Goal: Entertainment & Leisure: Consume media (video, audio)

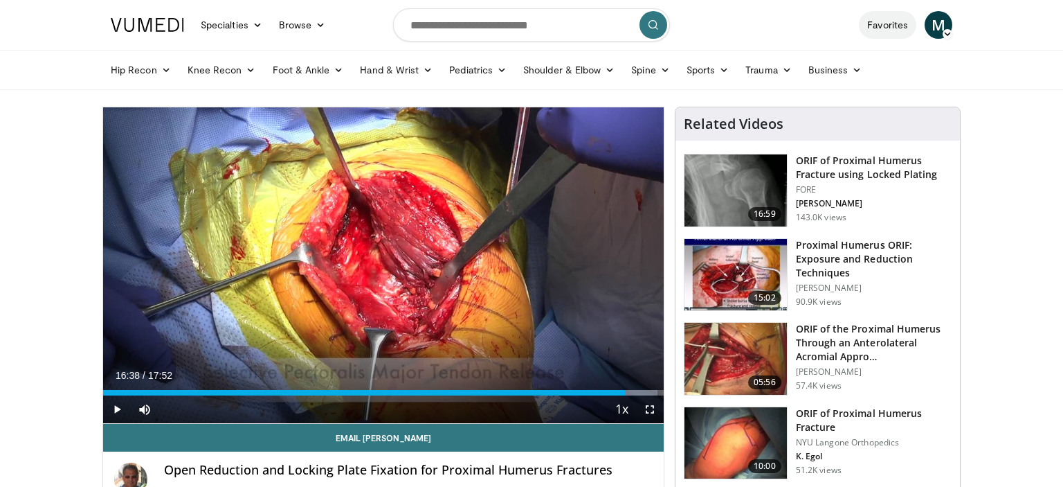
click at [873, 26] on link "Favorites" at bounding box center [887, 25] width 57 height 28
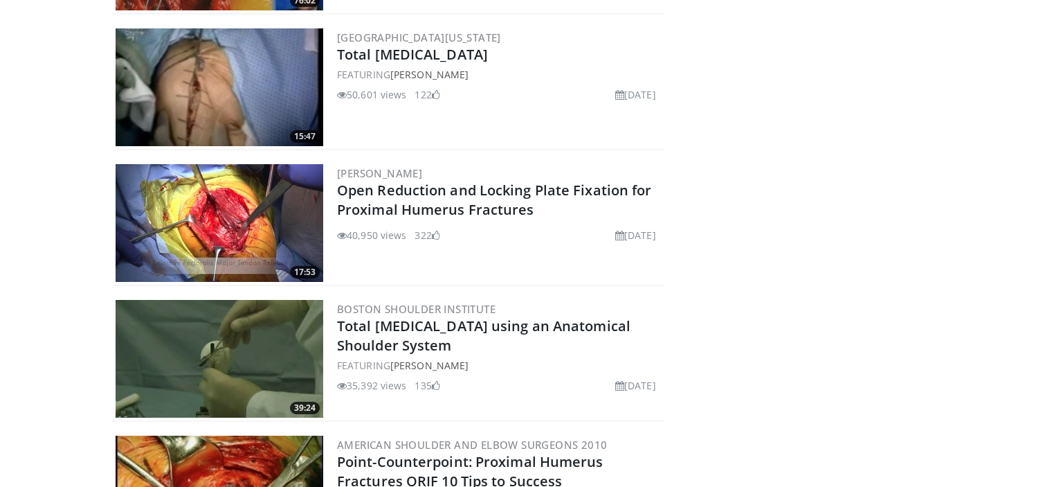
scroll to position [295, 0]
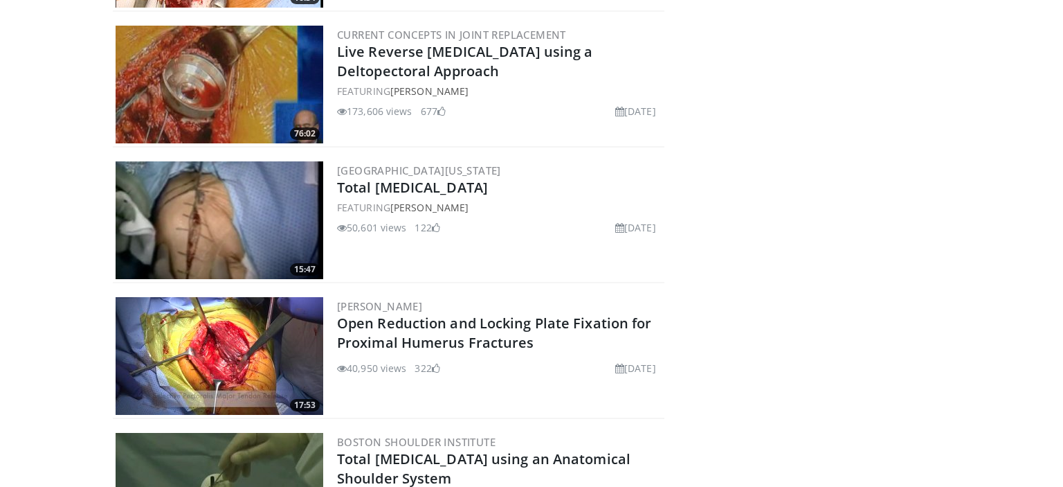
click at [264, 215] on img at bounding box center [220, 220] width 208 height 118
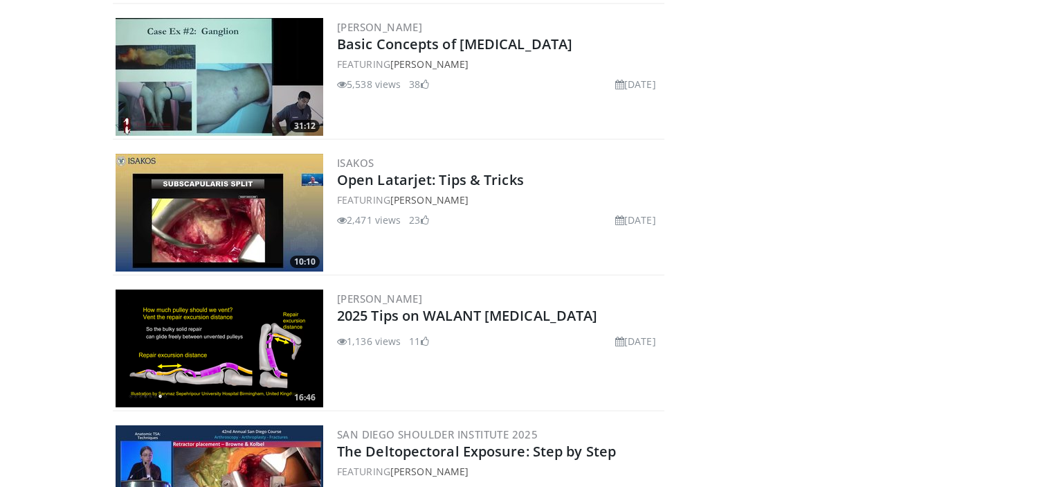
scroll to position [2133, 0]
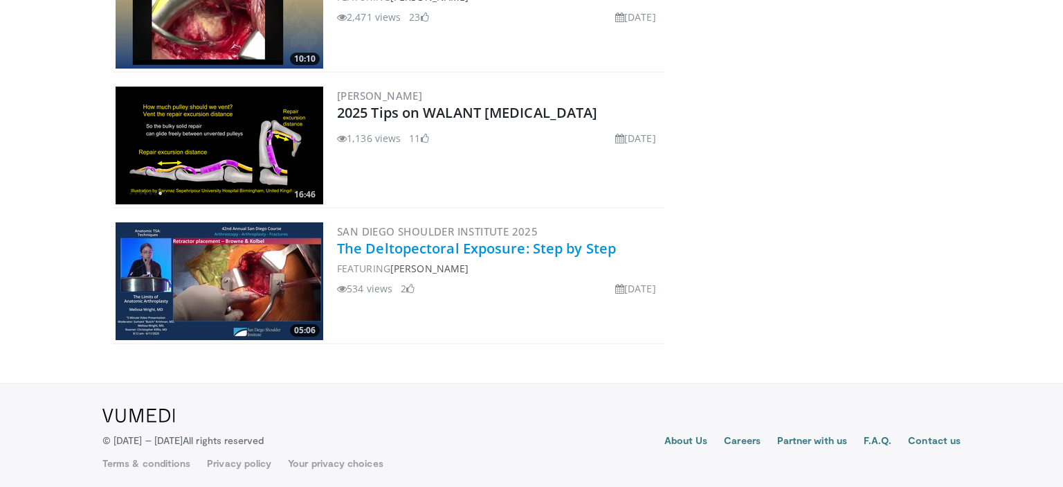
click at [538, 247] on link "The Deltopectoral Exposure: Step by Step" at bounding box center [476, 248] width 279 height 19
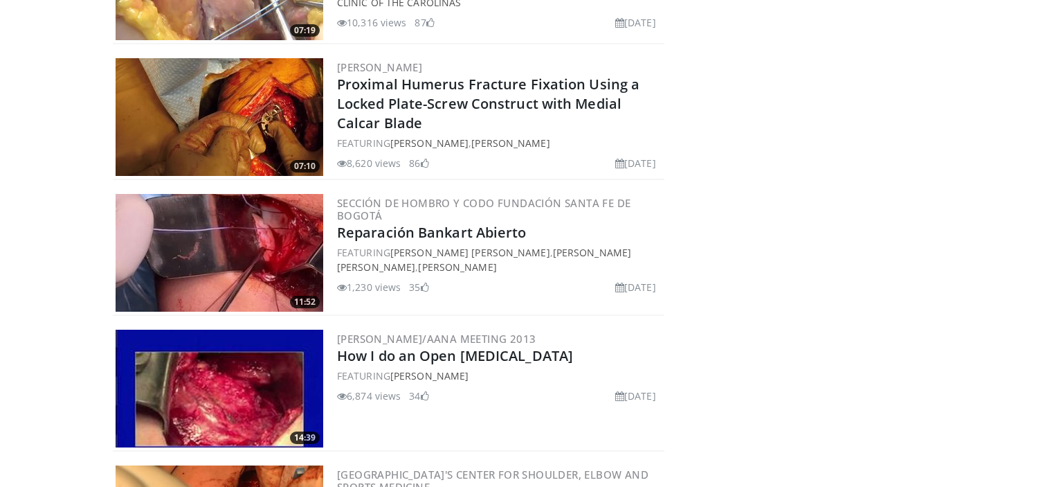
scroll to position [1332, 0]
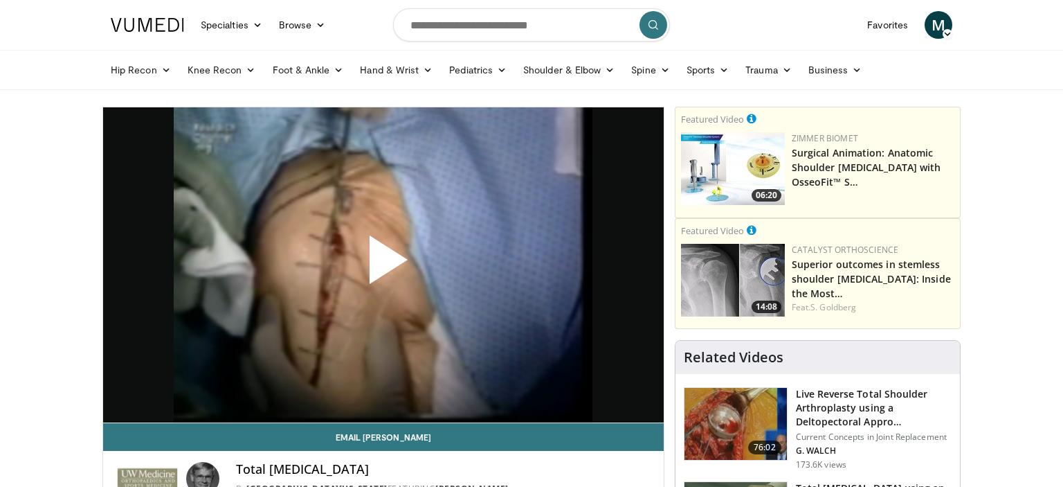
click at [383, 265] on span "Video Player" at bounding box center [383, 265] width 0 height 0
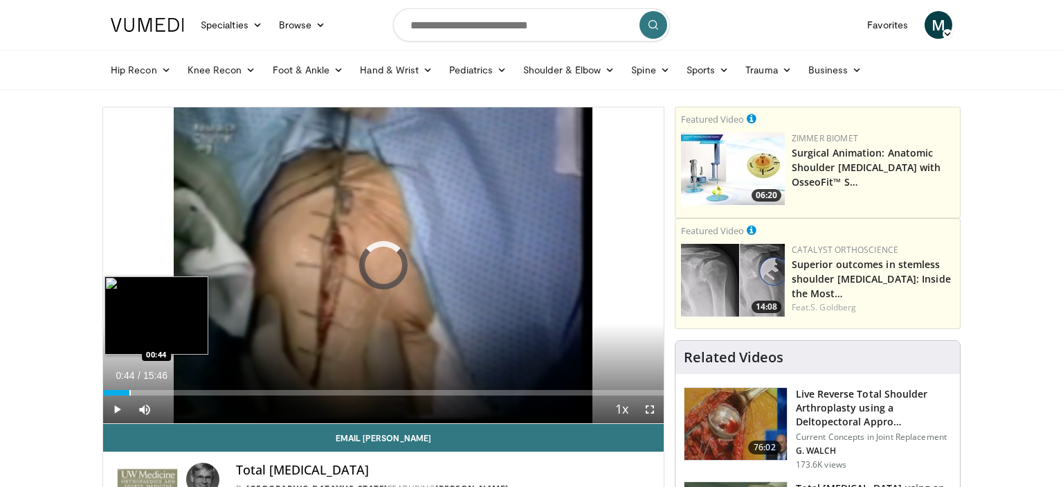
click at [129, 391] on div "Progress Bar" at bounding box center [129, 393] width 1 height 6
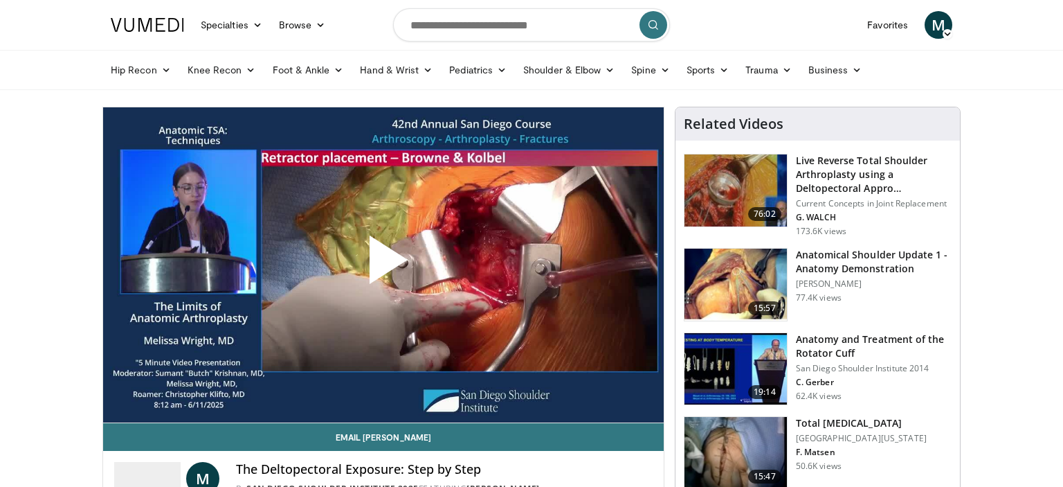
click at [383, 265] on span "Video Player" at bounding box center [383, 265] width 0 height 0
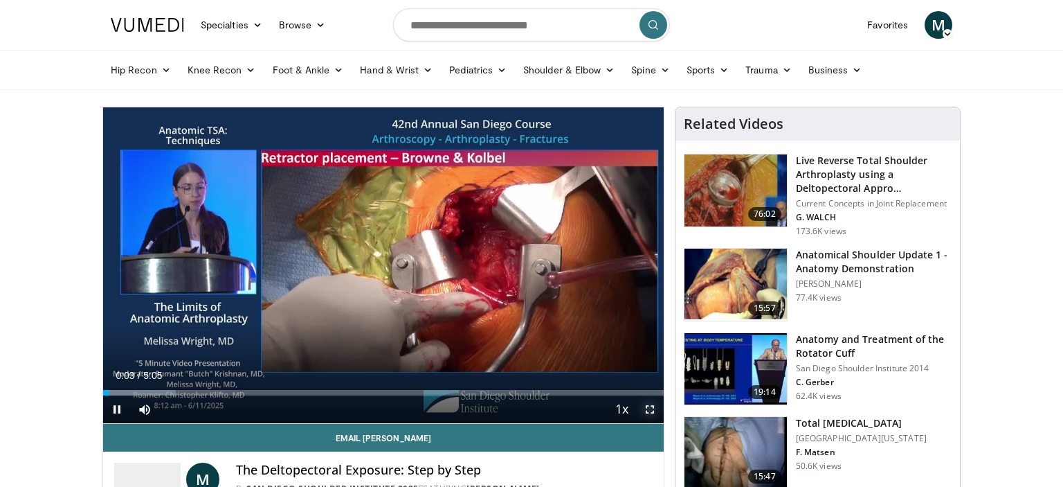
click at [649, 408] on span "Video Player" at bounding box center [650, 409] width 28 height 28
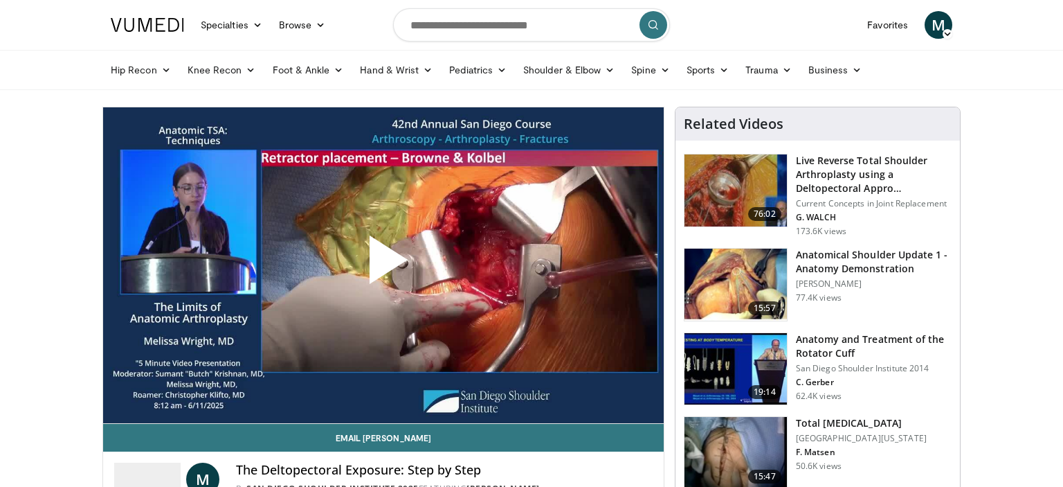
click at [719, 180] on img at bounding box center [736, 190] width 102 height 72
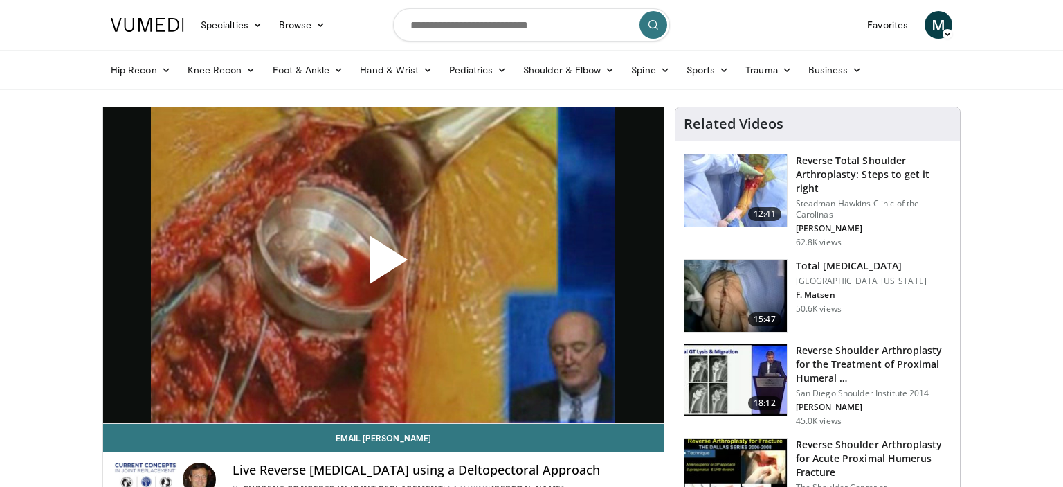
click at [739, 184] on img at bounding box center [736, 190] width 102 height 72
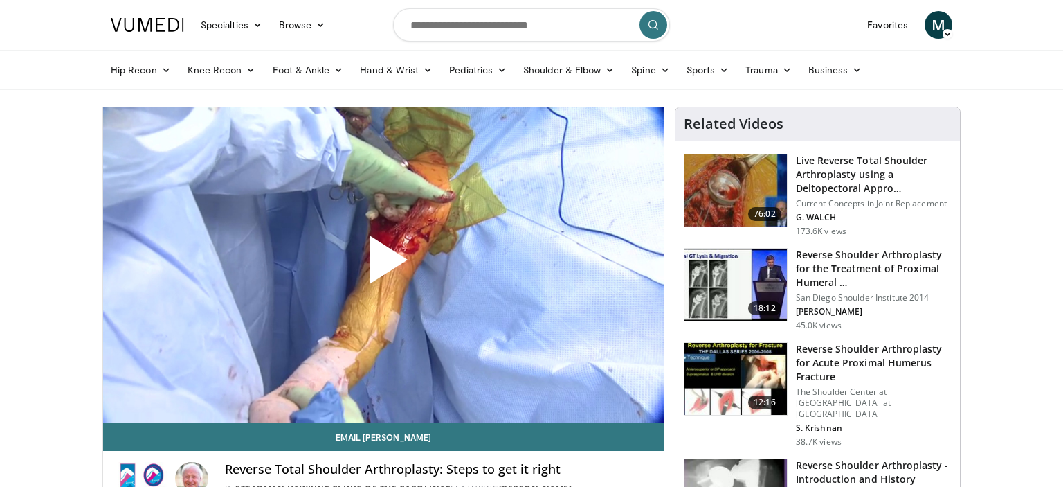
click at [383, 265] on span "Video Player" at bounding box center [383, 265] width 0 height 0
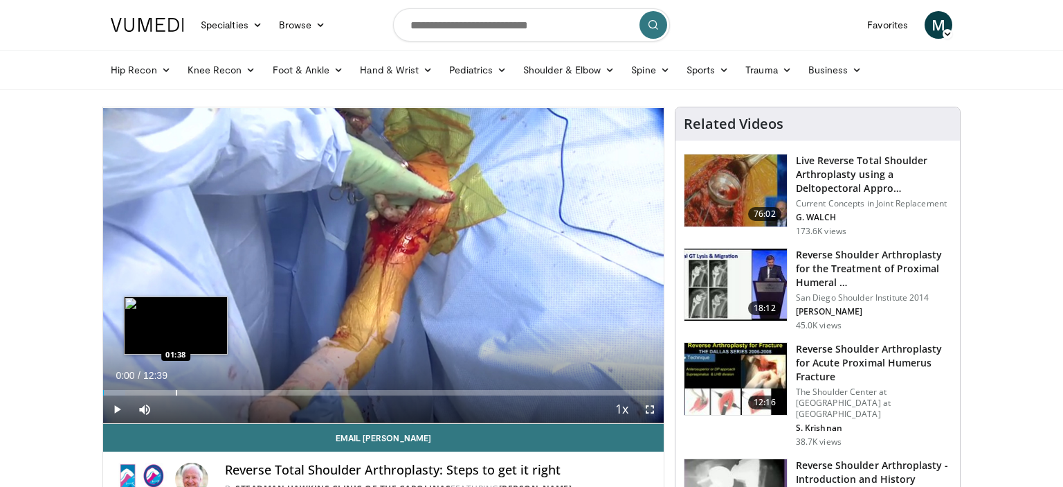
click at [176, 392] on div "Loaded : 3.93% 00:00 01:38" at bounding box center [383, 393] width 561 height 6
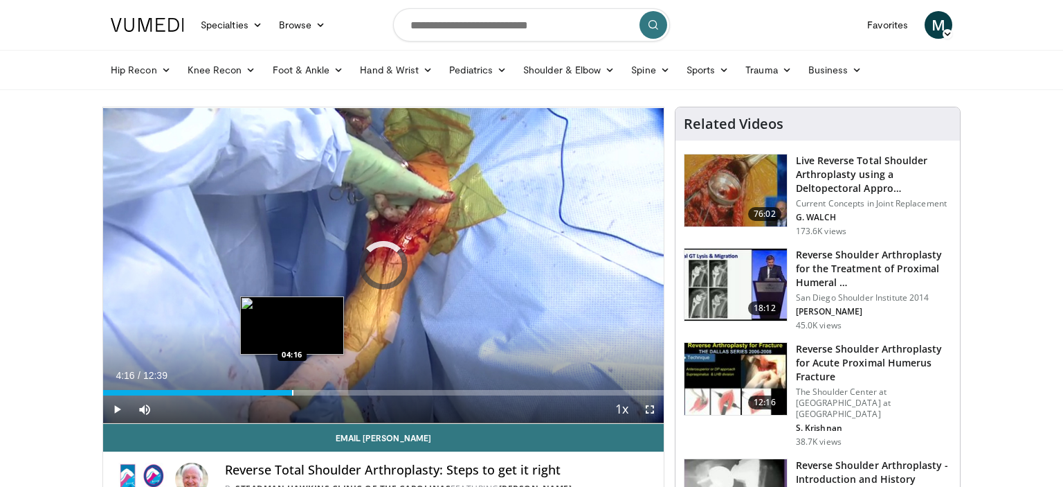
click at [292, 390] on div "Loaded : 15.81% 04:16 04:16" at bounding box center [383, 393] width 561 height 6
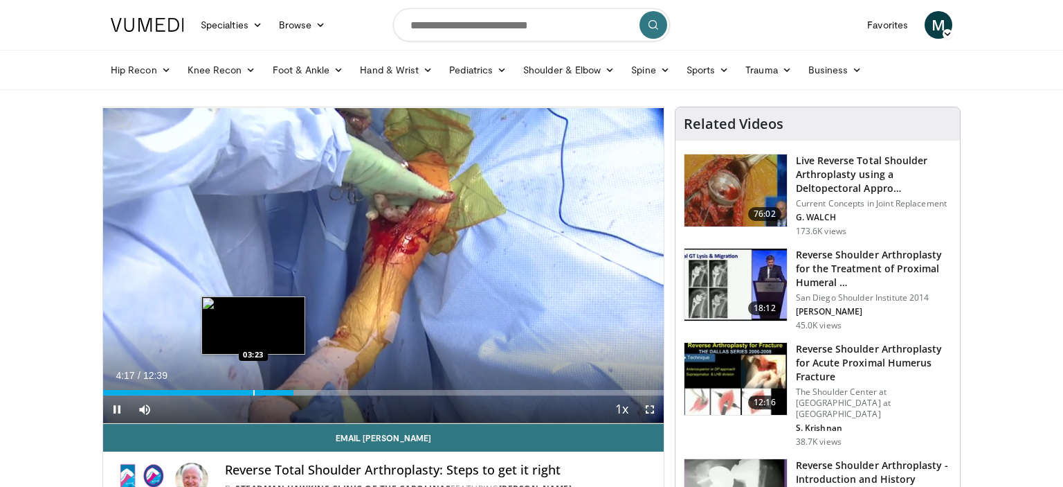
click at [253, 391] on div "04:18" at bounding box center [198, 393] width 190 height 6
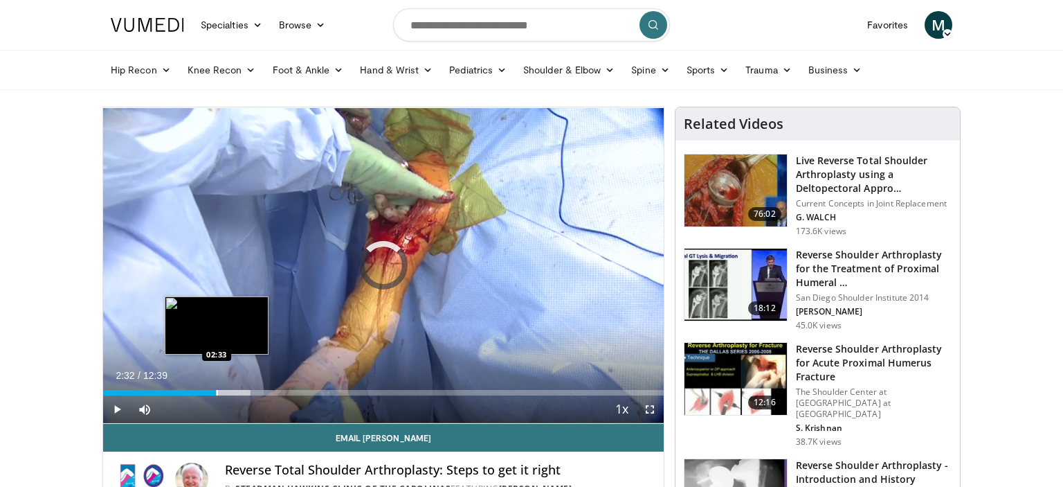
click at [216, 392] on div "Loaded : 30.30% 02:32 02:33" at bounding box center [383, 393] width 561 height 6
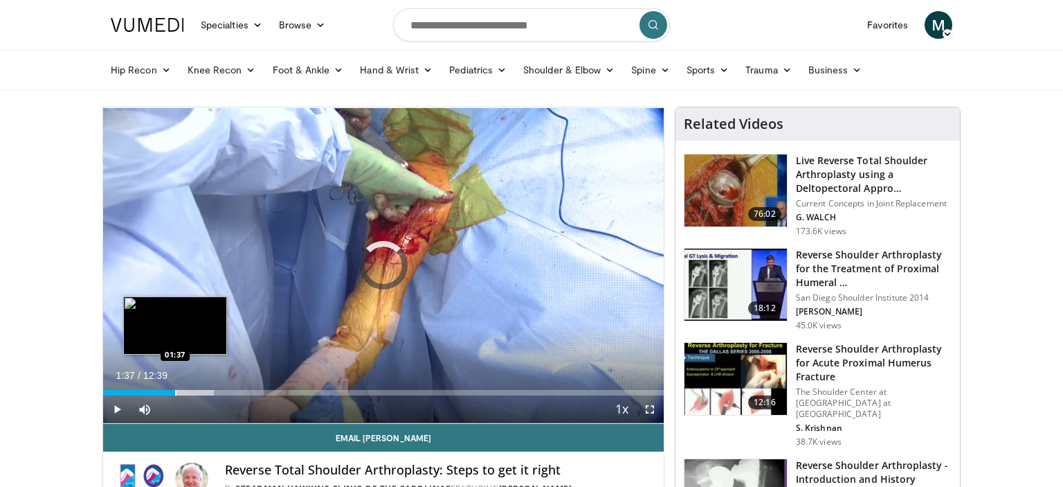
click at [175, 392] on div "Progress Bar" at bounding box center [175, 393] width 1 height 6
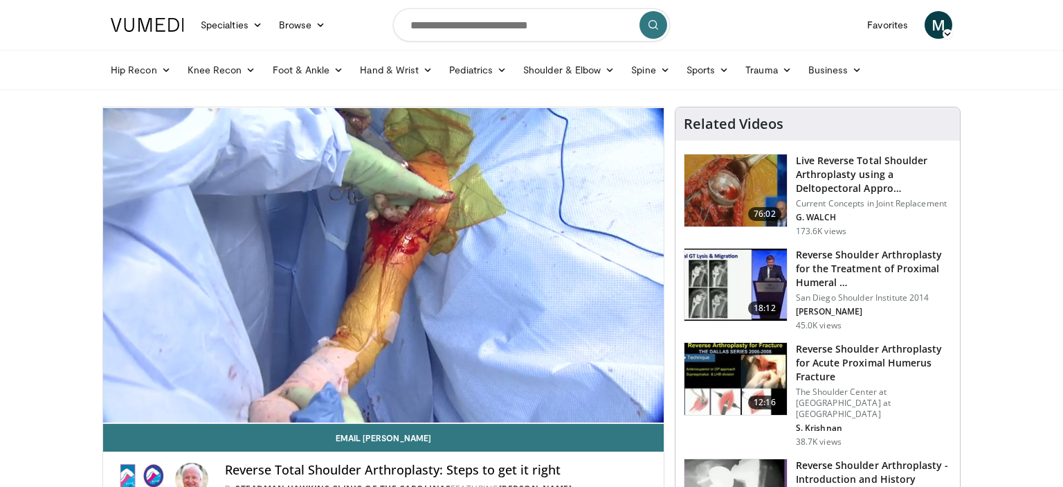
click at [713, 187] on img at bounding box center [736, 190] width 102 height 72
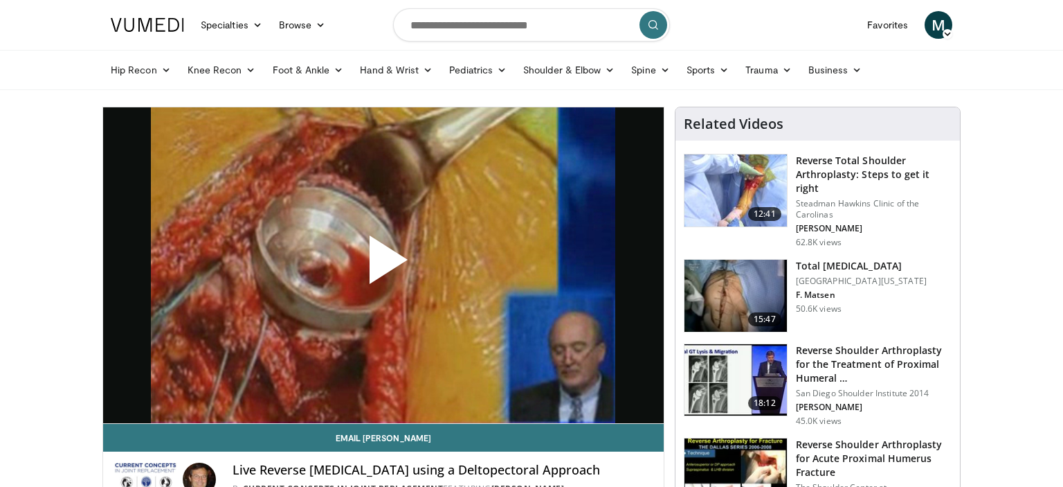
click at [383, 265] on span "Video Player" at bounding box center [383, 265] width 0 height 0
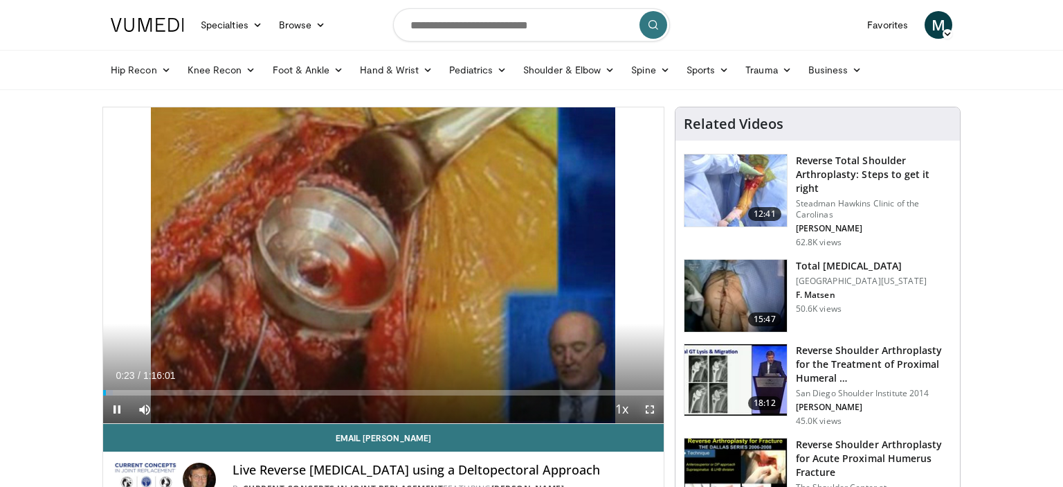
click at [654, 411] on span "Video Player" at bounding box center [650, 409] width 28 height 28
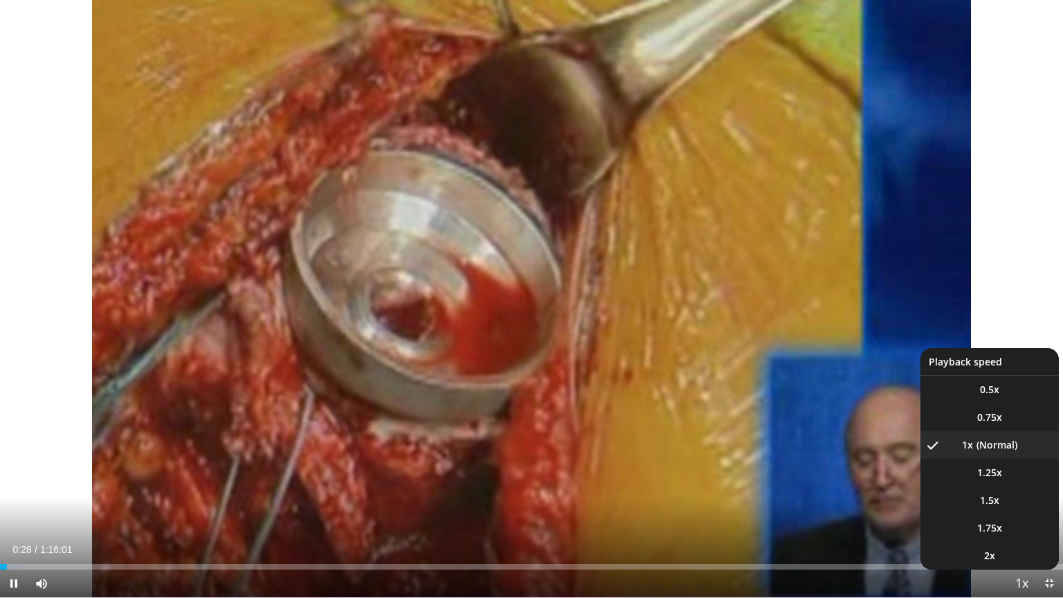
click at [1025, 486] on span "Video Player" at bounding box center [1021, 584] width 19 height 28
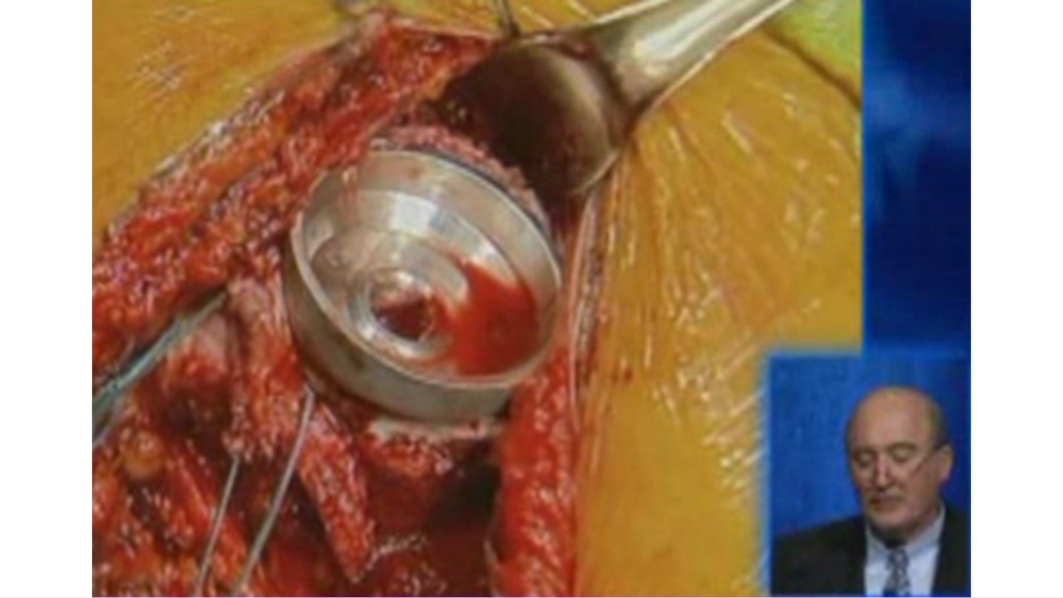
click at [1008, 486] on button "Playback Rate" at bounding box center [1022, 584] width 28 height 28
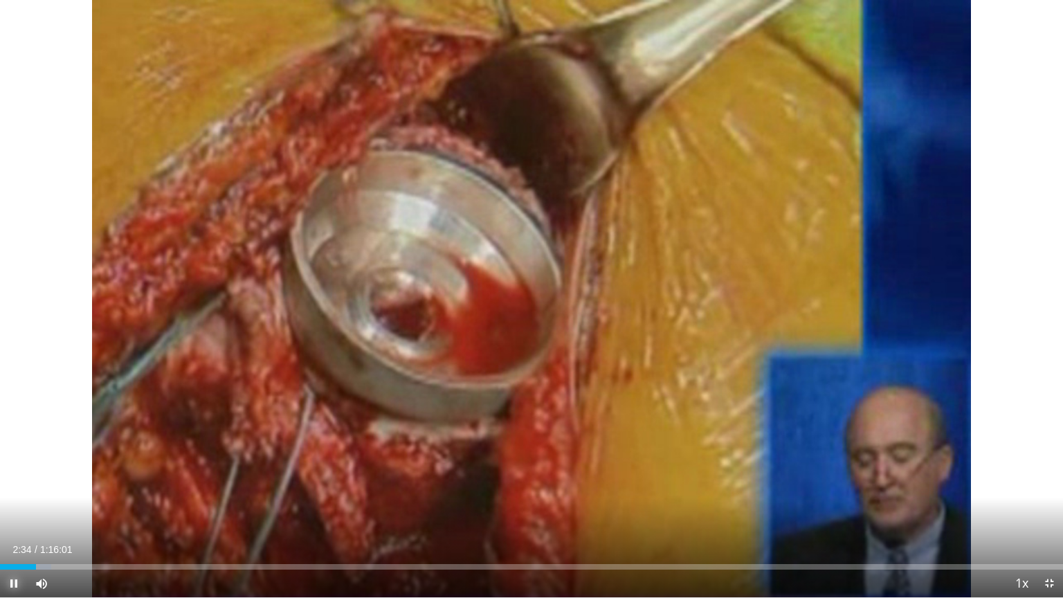
click at [18, 486] on span "Video Player" at bounding box center [14, 584] width 28 height 28
click at [1051, 486] on span "Video Player" at bounding box center [1049, 584] width 28 height 28
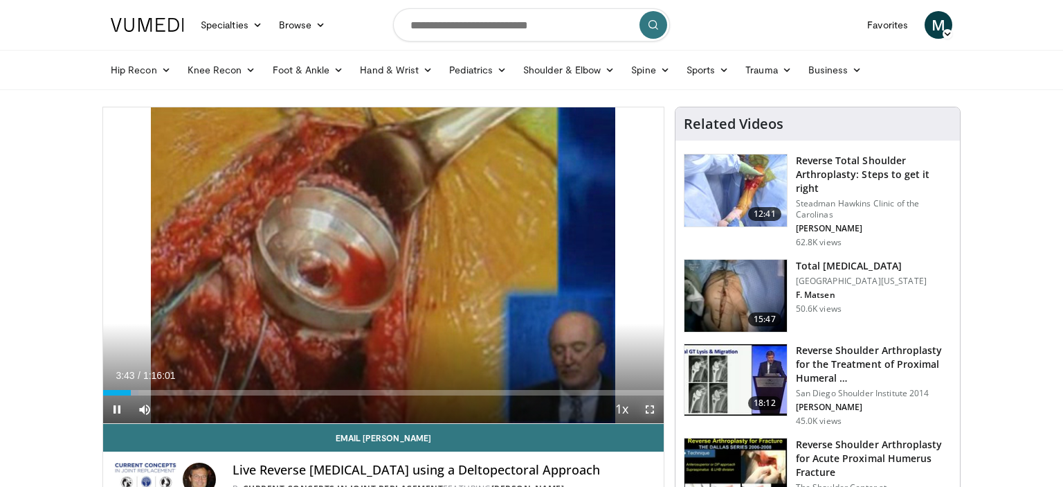
click at [649, 412] on span "Video Player" at bounding box center [650, 409] width 28 height 28
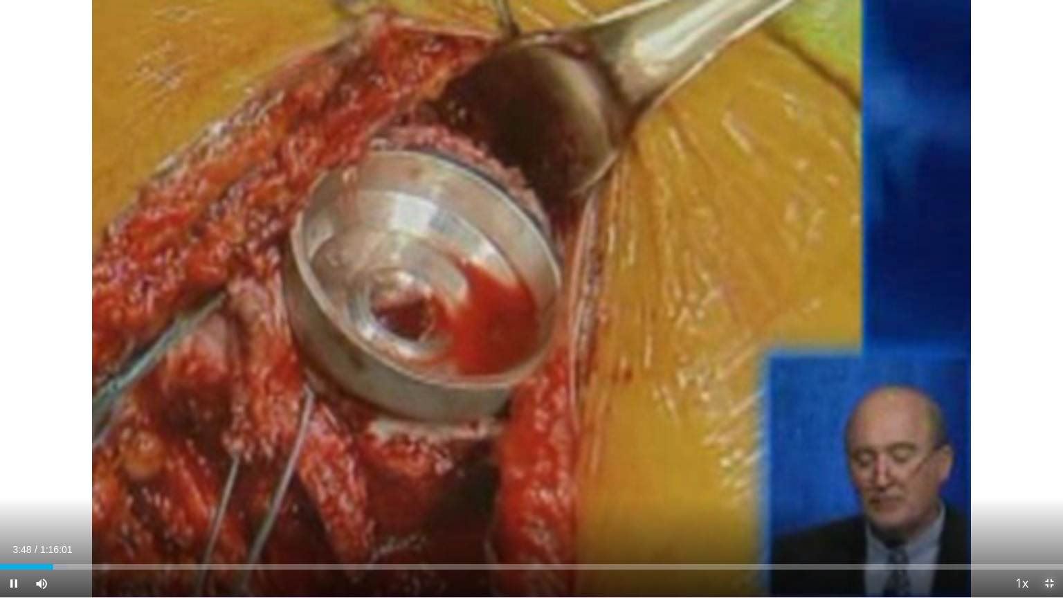
click at [1057, 486] on span "Video Player" at bounding box center [1049, 584] width 28 height 28
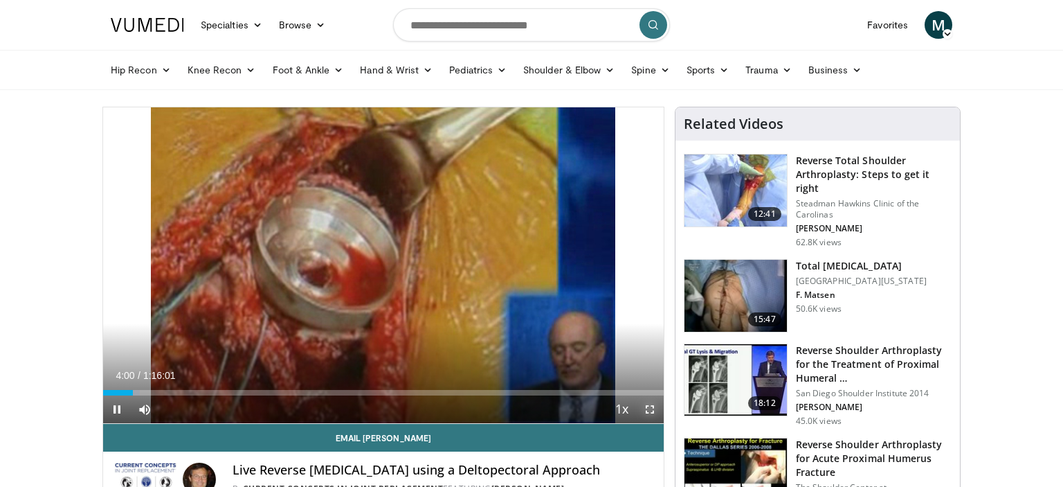
click at [656, 417] on span "Video Player" at bounding box center [650, 409] width 28 height 28
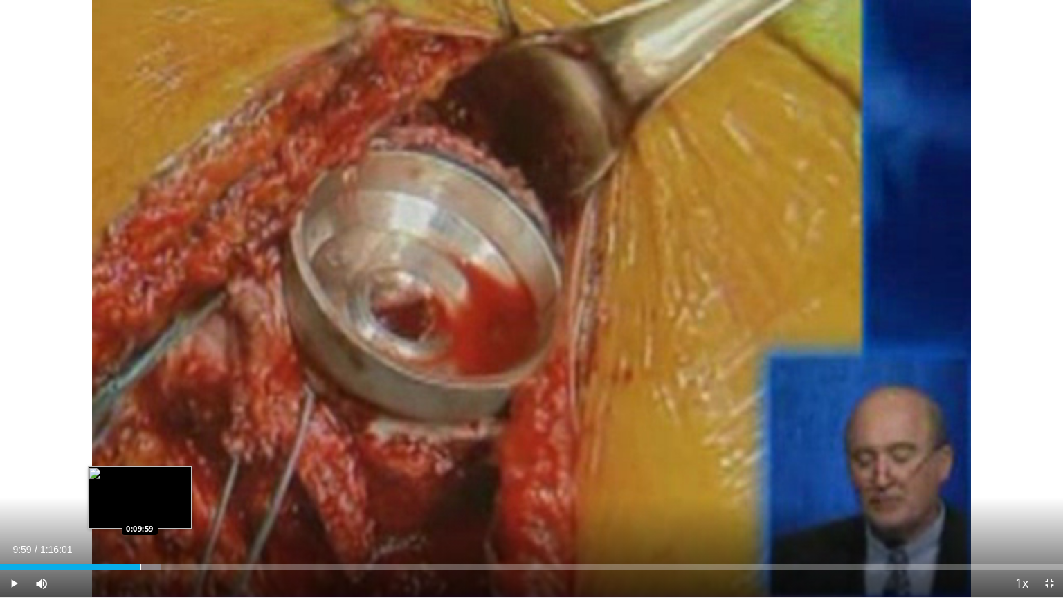
click at [140, 486] on div "0:09:59" at bounding box center [70, 567] width 140 height 6
click at [122, 486] on div "Progress Bar" at bounding box center [122, 567] width 1 height 6
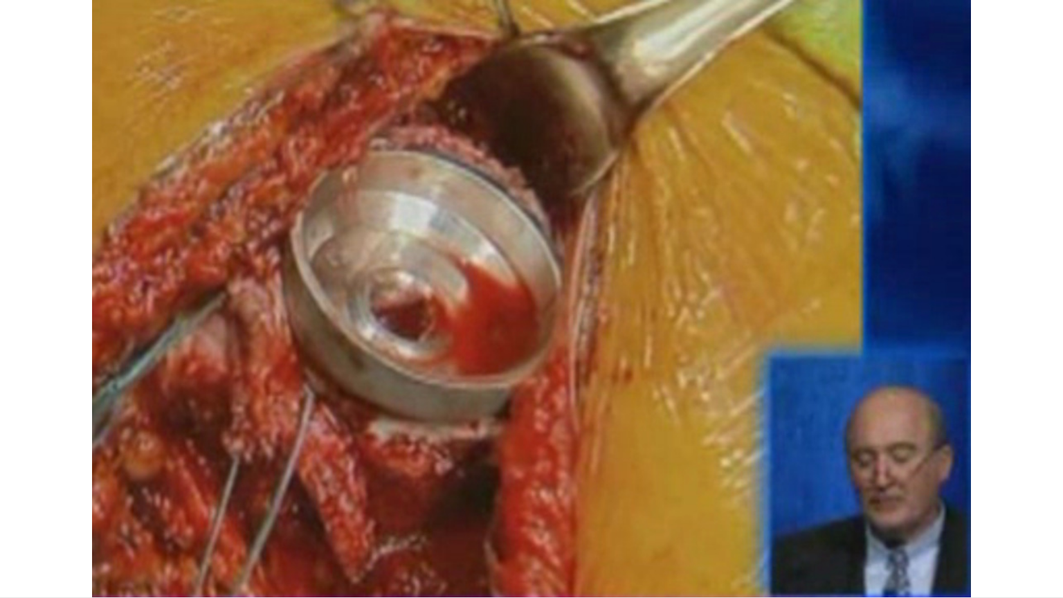
click at [122, 486] on div "10 seconds Tap to unmute" at bounding box center [531, 298] width 1063 height 597
